Goal: Information Seeking & Learning: Learn about a topic

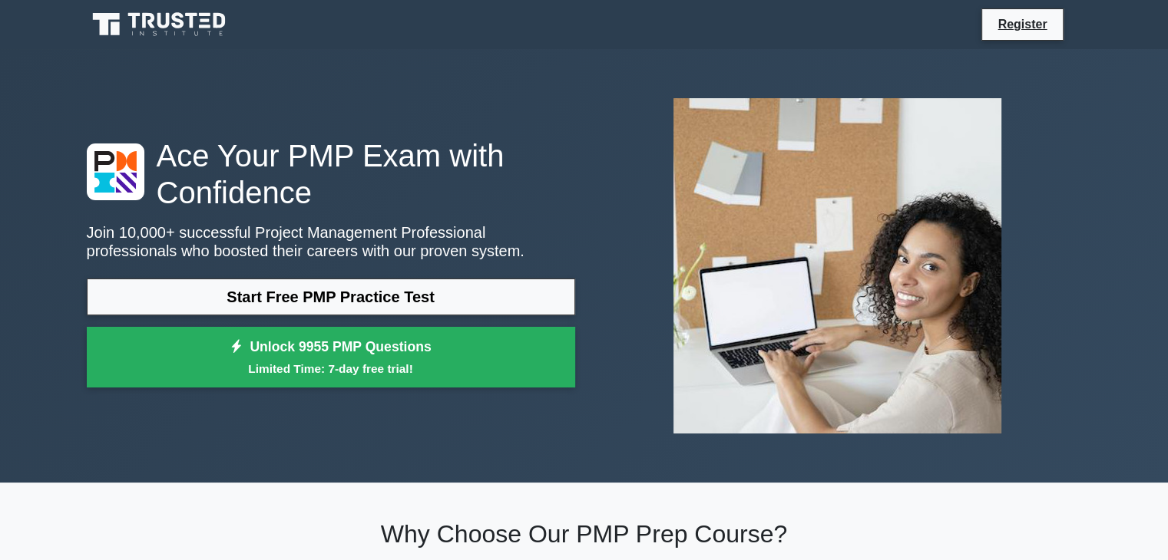
click at [517, 144] on h1 "Ace Your PMP Exam with Confidence" at bounding box center [331, 174] width 488 height 74
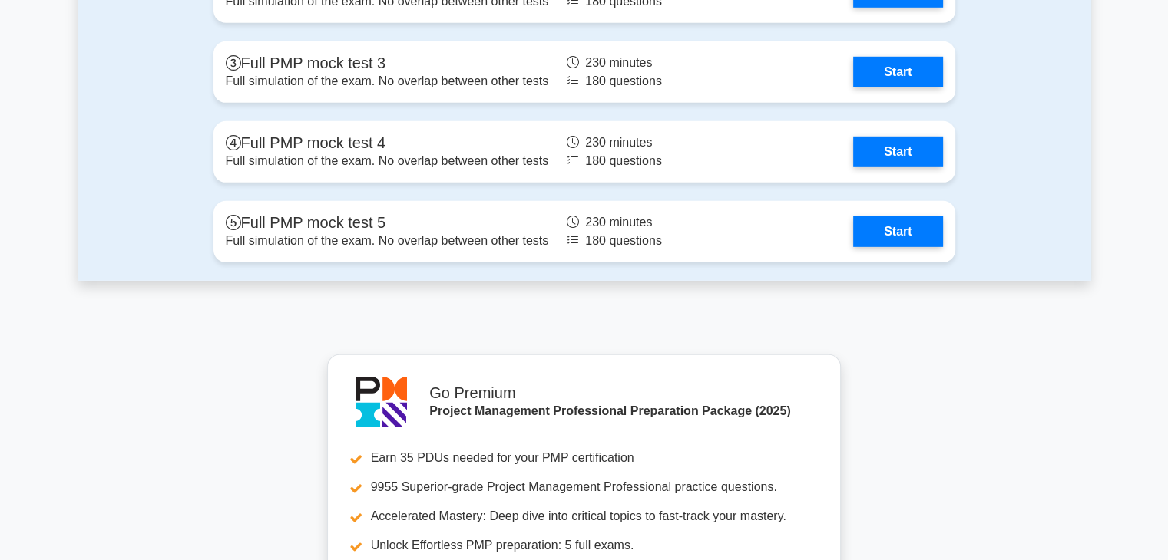
scroll to position [4698, 0]
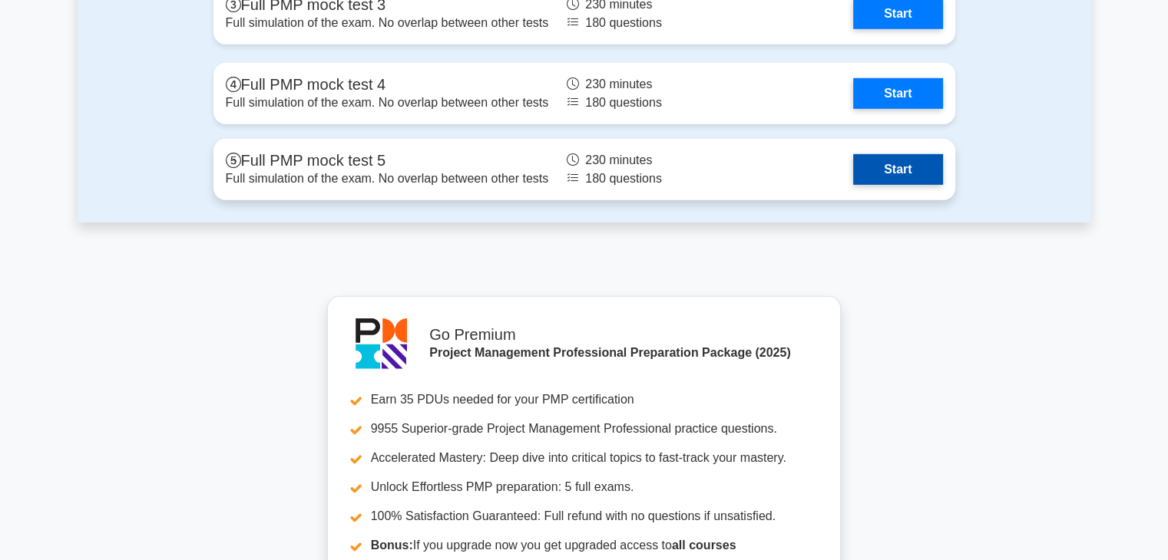
click at [853, 157] on link "Start" at bounding box center [897, 169] width 89 height 31
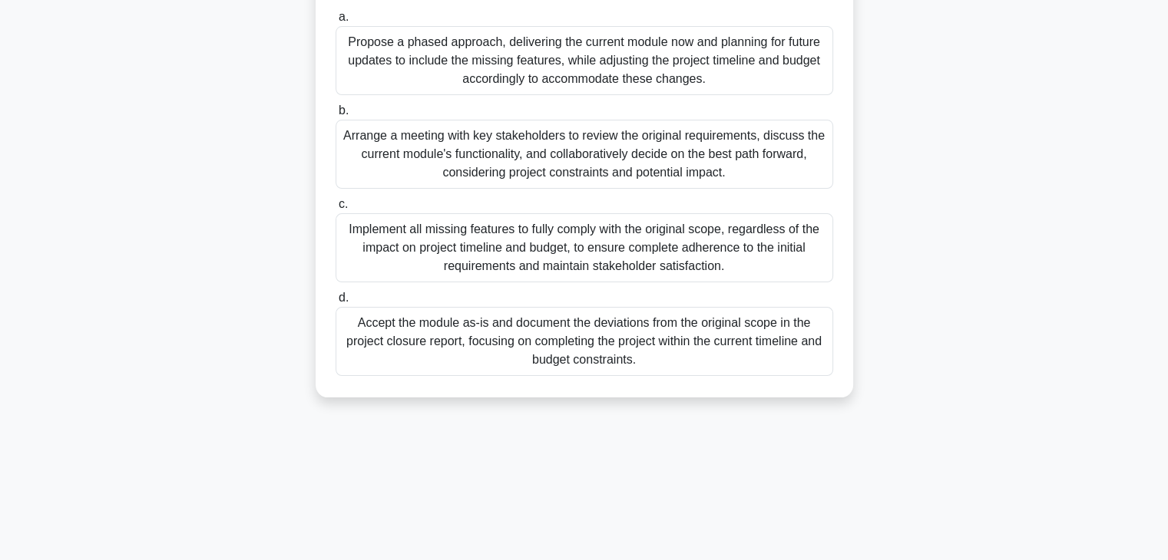
scroll to position [269, 0]
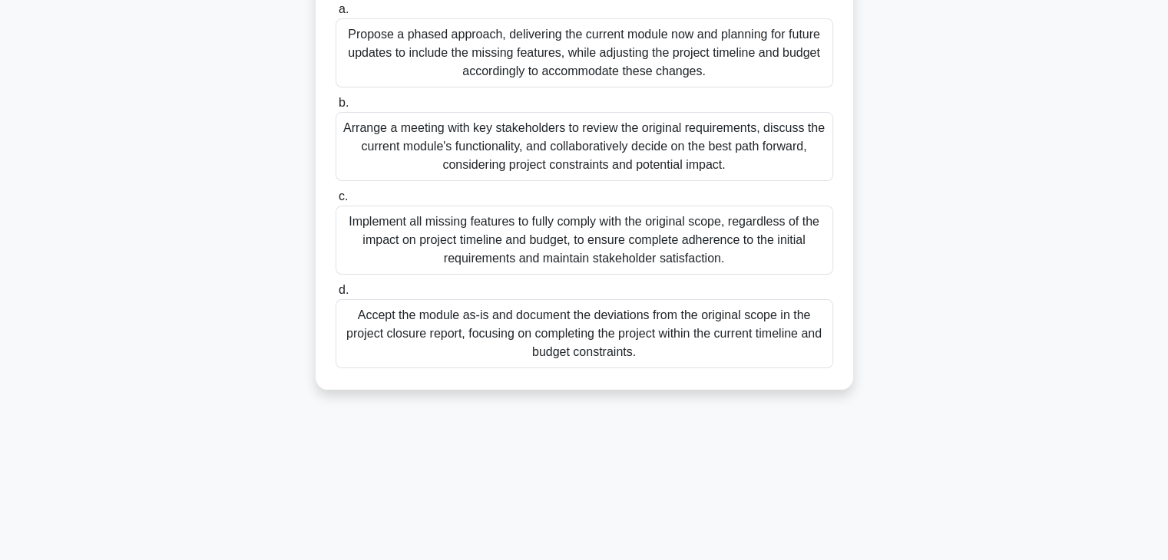
click at [558, 114] on label "b. Arrange a meeting with key stakeholders to review the original requirements,…" at bounding box center [583, 138] width 497 height 88
click at [335, 108] on input "b. Arrange a meeting with key stakeholders to review the original requirements,…" at bounding box center [335, 103] width 0 height 10
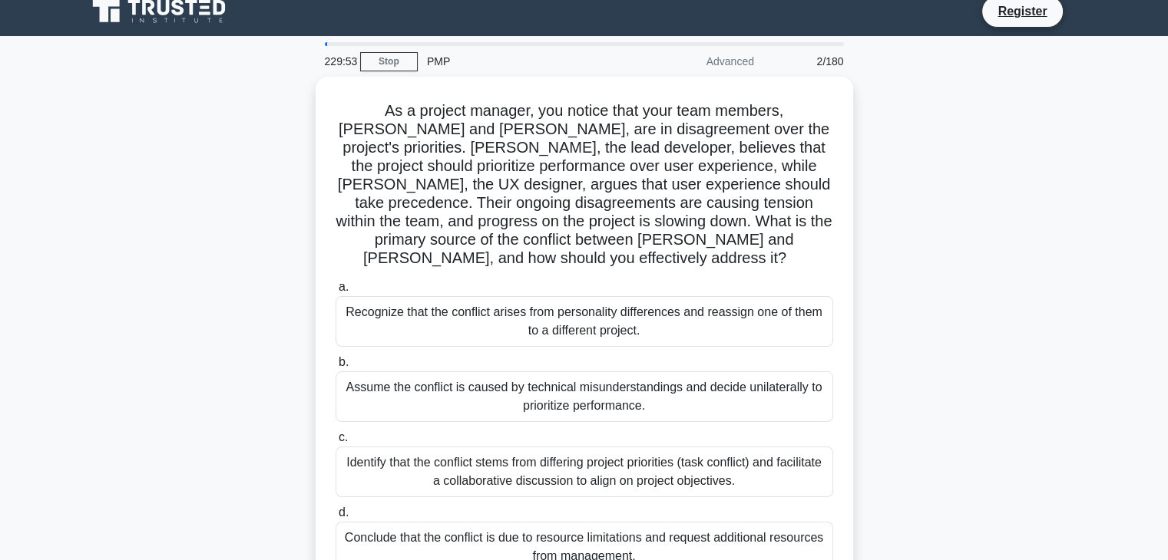
scroll to position [0, 0]
